Goal: Task Accomplishment & Management: Manage account settings

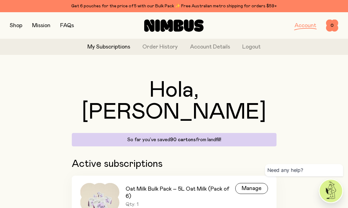
scroll to position [21, 0]
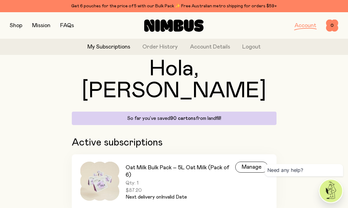
click at [254, 162] on div "Manage" at bounding box center [251, 167] width 33 height 11
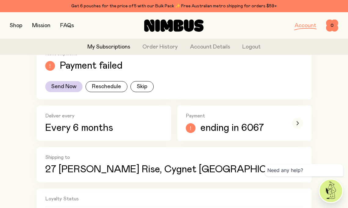
scroll to position [106, 0]
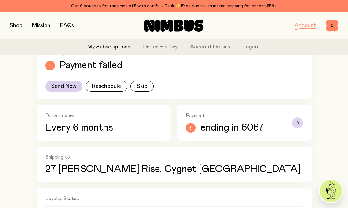
click at [299, 122] on div "button" at bounding box center [297, 123] width 11 height 11
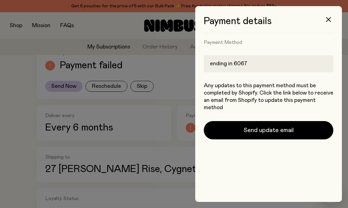
scroll to position [0, 0]
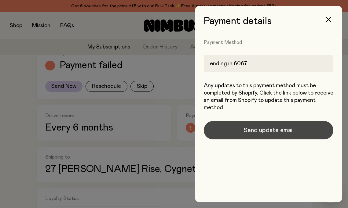
click at [291, 130] on span "Send update email" at bounding box center [269, 130] width 50 height 9
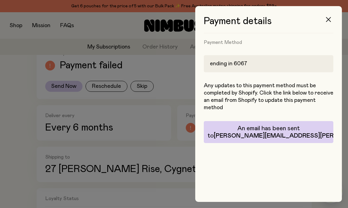
click at [329, 19] on icon "button" at bounding box center [328, 19] width 5 height 5
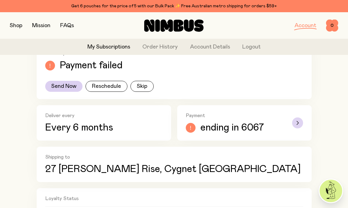
click at [301, 123] on div "button" at bounding box center [297, 123] width 11 height 11
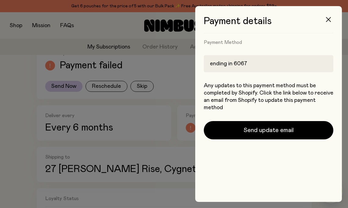
click at [332, 20] on button "button" at bounding box center [328, 19] width 15 height 15
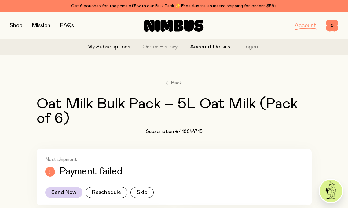
click at [211, 48] on link "Account Details" at bounding box center [210, 47] width 40 height 8
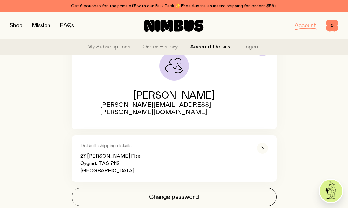
scroll to position [79, 0]
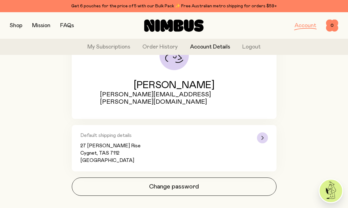
click at [263, 136] on icon "button" at bounding box center [262, 138] width 2 height 4
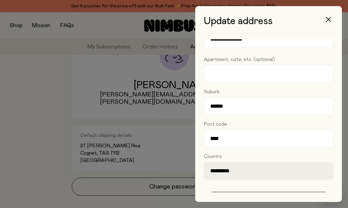
scroll to position [36, 0]
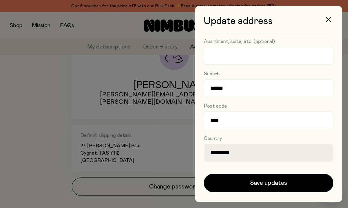
click at [329, 20] on icon "button" at bounding box center [328, 19] width 5 height 5
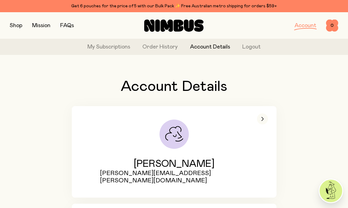
scroll to position [79, 0]
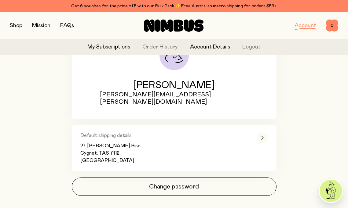
click at [114, 48] on link "My Subscriptions" at bounding box center [108, 47] width 43 height 8
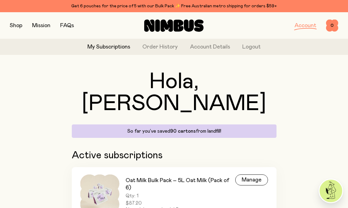
scroll to position [21, 0]
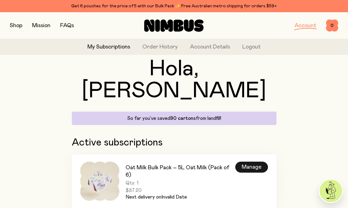
click at [245, 162] on div "Manage" at bounding box center [251, 167] width 33 height 11
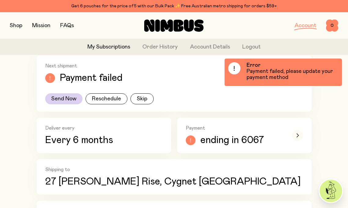
scroll to position [105, 0]
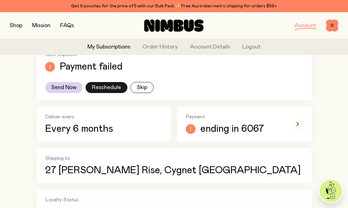
click at [114, 91] on button "Reschedule" at bounding box center [107, 87] width 42 height 11
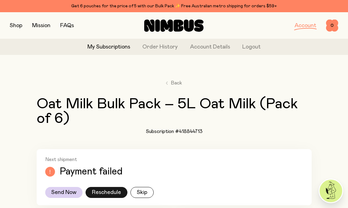
select select
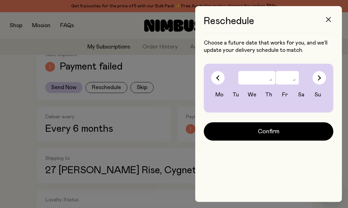
click at [329, 20] on icon "button" at bounding box center [328, 19] width 5 height 5
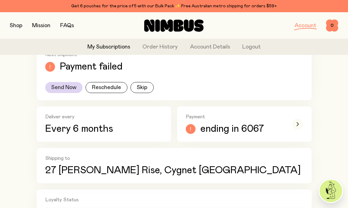
click at [65, 86] on button "Send Now" at bounding box center [63, 87] width 37 height 11
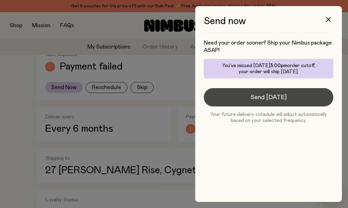
click at [287, 100] on span "Send [DATE]" at bounding box center [269, 97] width 36 height 9
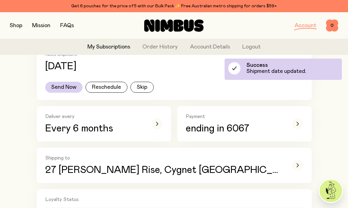
scroll to position [105, 0]
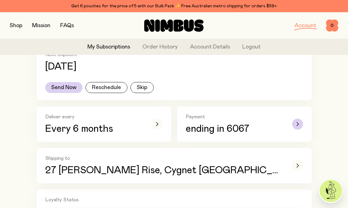
click at [229, 130] on span "ending in 6067" at bounding box center [218, 129] width 64 height 11
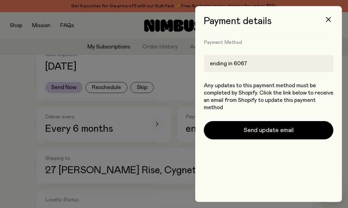
scroll to position [0, 0]
click at [251, 60] on div "ending in 6067" at bounding box center [269, 63] width 130 height 17
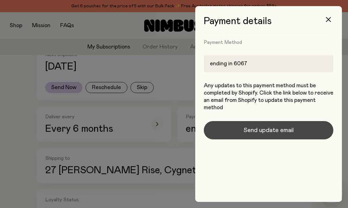
click at [262, 129] on span "Send update email" at bounding box center [269, 130] width 50 height 9
